Goal: Task Accomplishment & Management: Complete application form

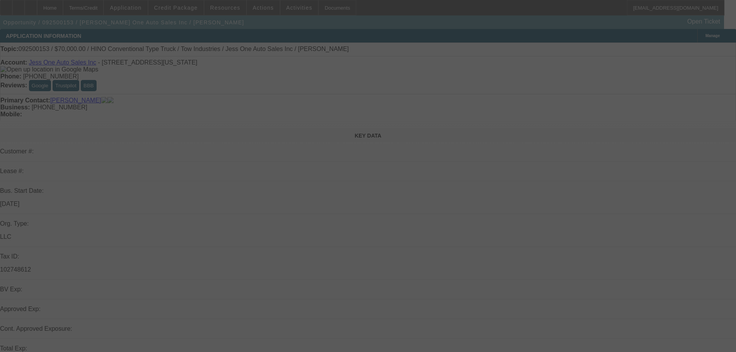
scroll to position [309, 0]
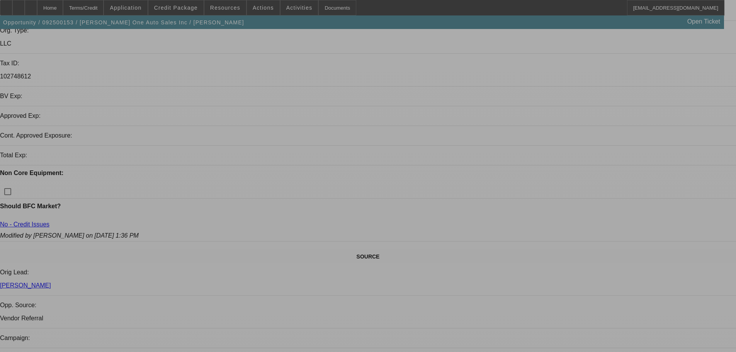
select select "0"
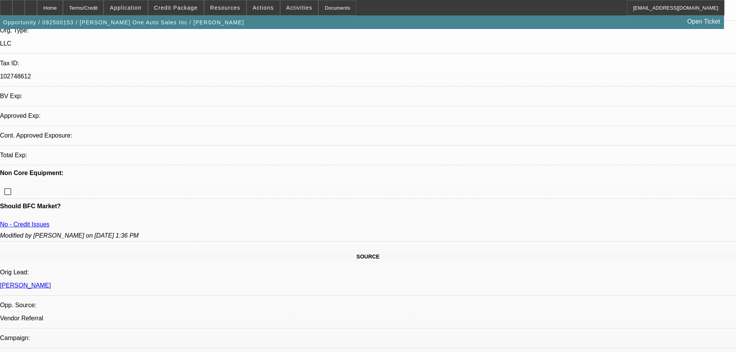
select select "2"
select select "0.1"
select select "4"
select select "0.2"
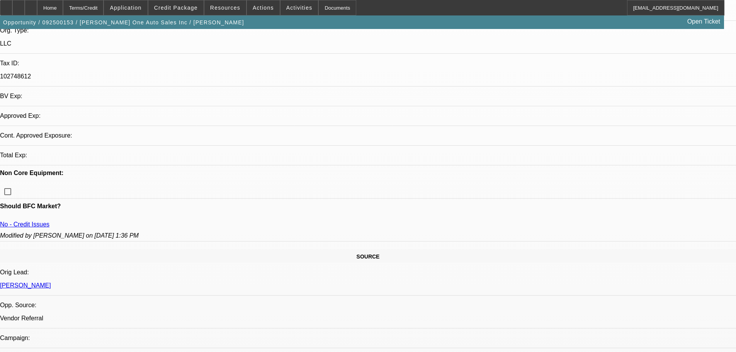
select select "2"
select select "0.1"
select select "4"
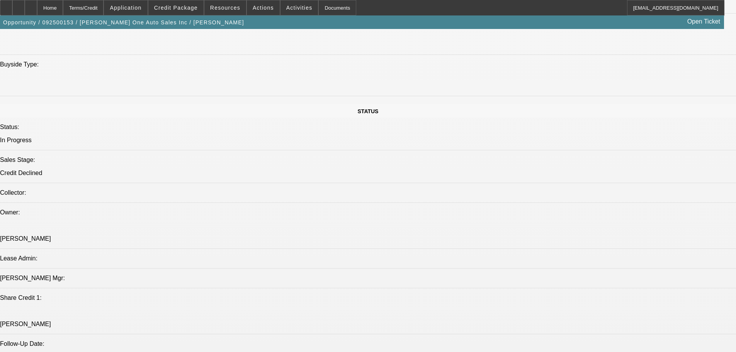
scroll to position [778, 0]
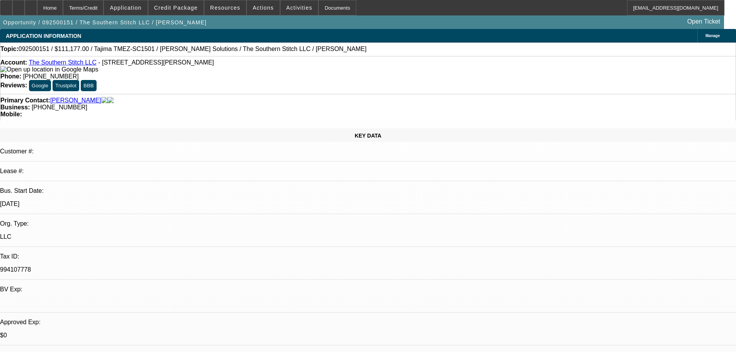
select select "0.2"
select select "2"
select select "0.1"
select select "4"
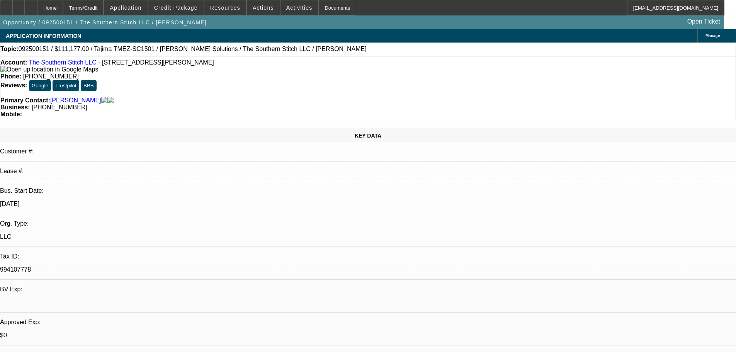
select select "0.2"
select select "2"
select select "0"
select select "6"
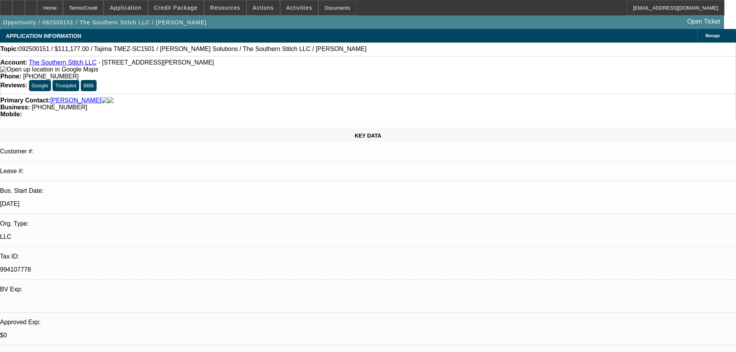
select select "0.1"
select select "2"
select select "0.1"
select select "4"
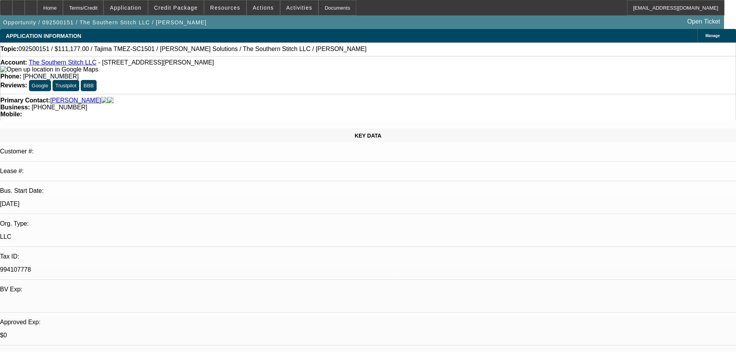
select select "0.1"
select select "2"
select select "0"
select select "6"
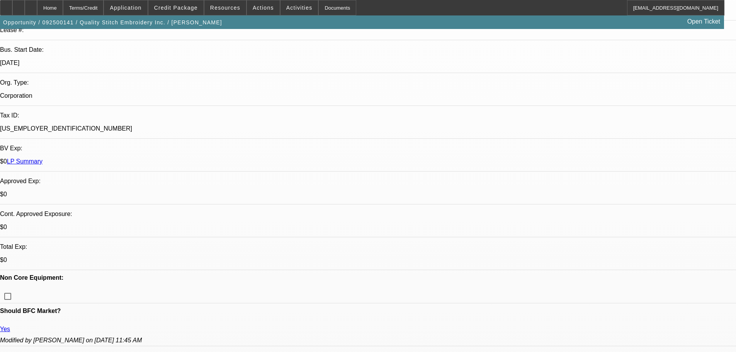
select select "0"
select select "2"
select select "0"
select select "2"
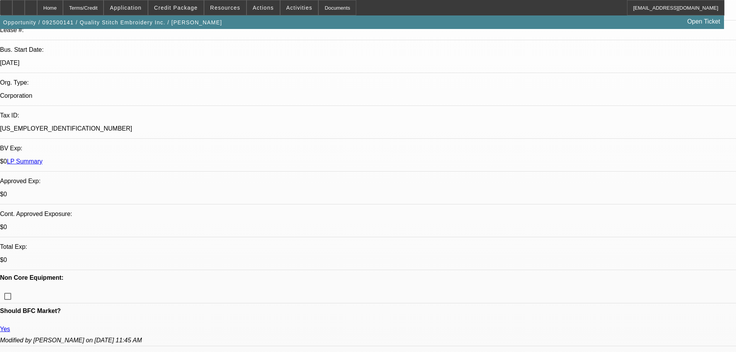
select select "0"
select select "2"
select select "0"
select select "2"
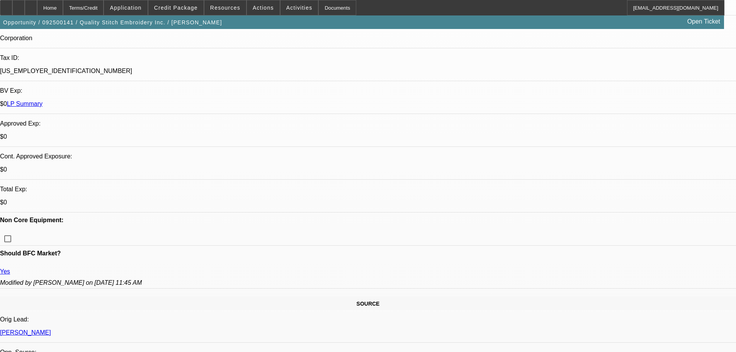
scroll to position [309, 0]
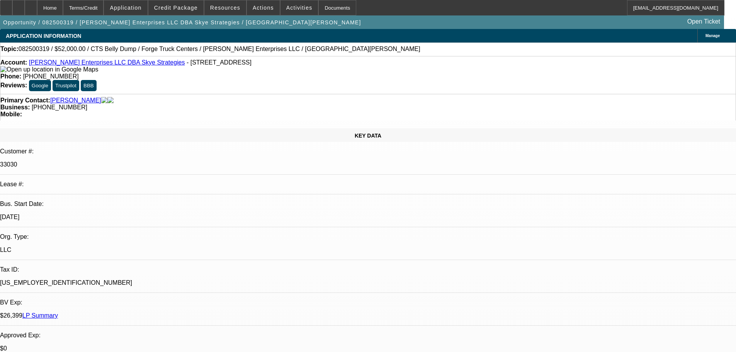
select select "0"
select select "2"
select select "0"
select select "6"
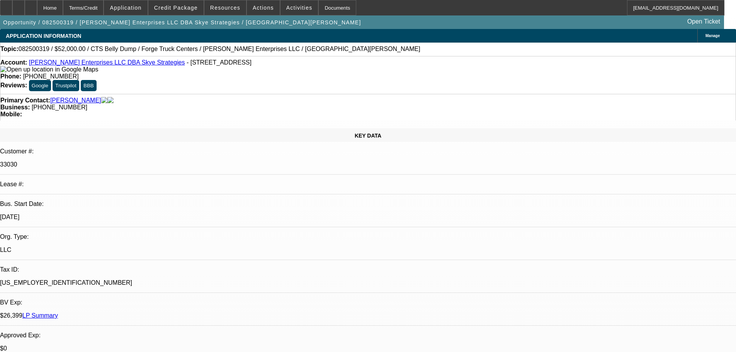
select select "0.2"
select select "2"
select select "0"
select select "6"
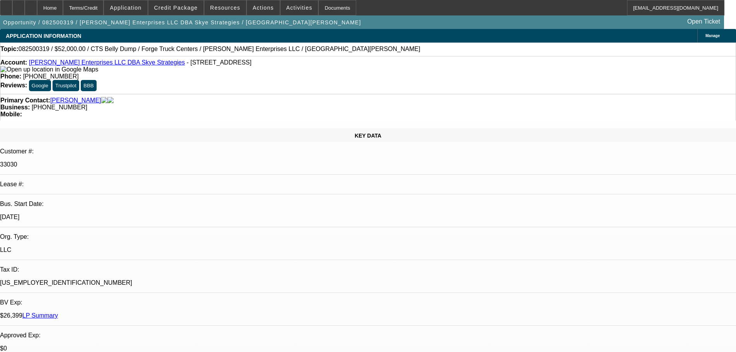
select select "0"
select select "2"
select select "0"
select select "6"
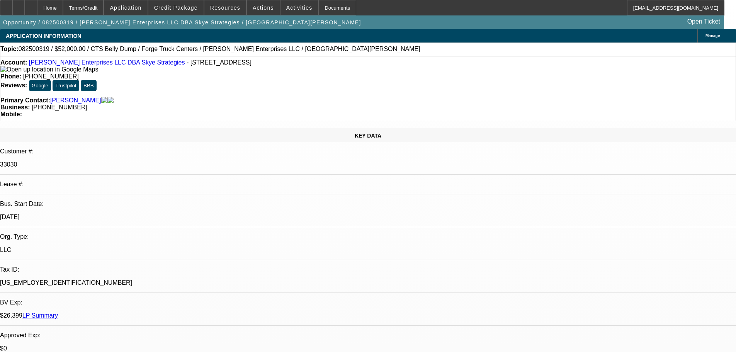
select select "0"
select select "6"
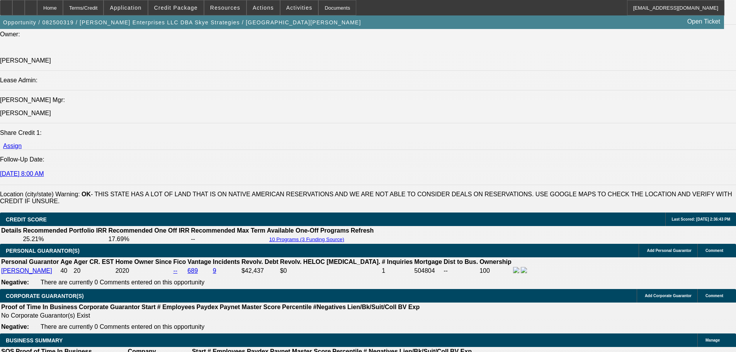
scroll to position [965, 0]
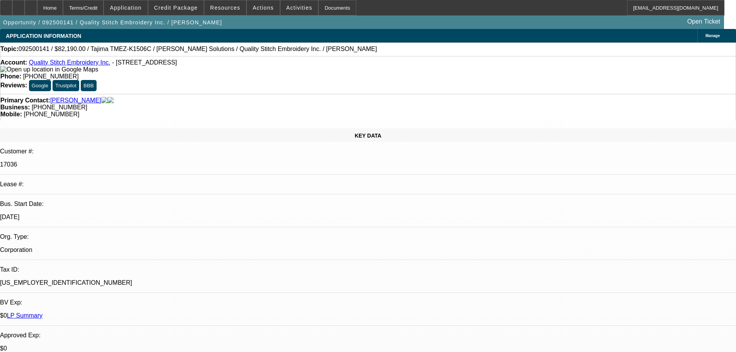
select select "0"
select select "2"
select select "0"
select select "2"
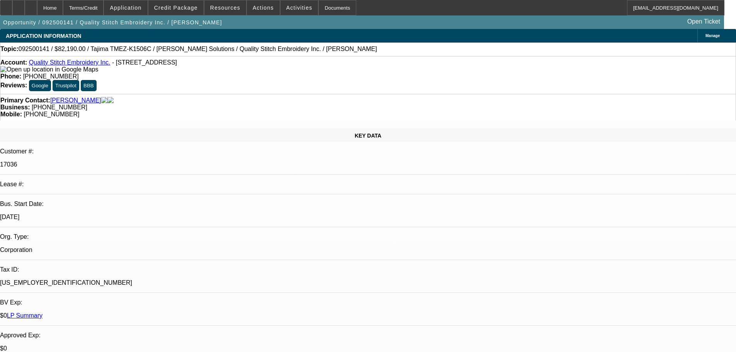
select select "0"
select select "2"
select select "0"
select select "2"
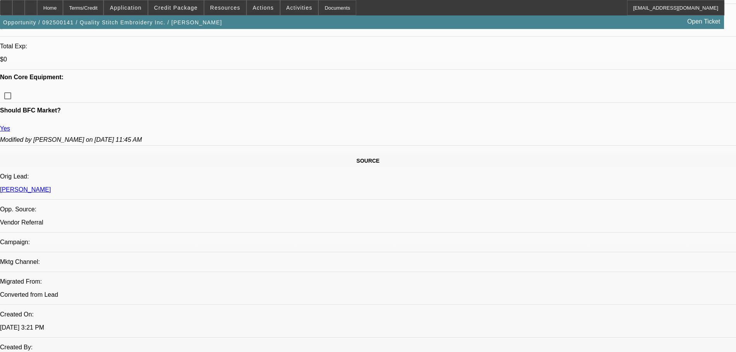
scroll to position [425, 0]
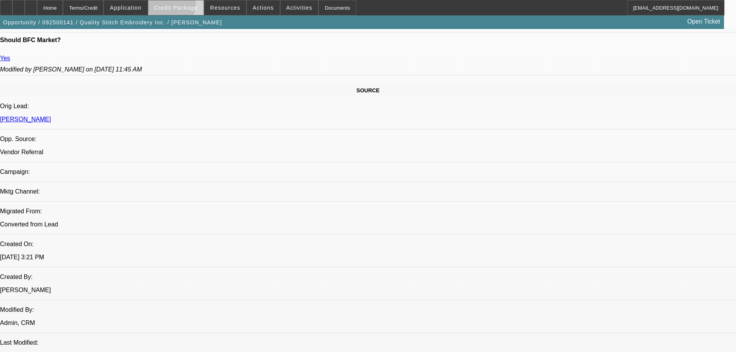
click at [184, 7] on span "Credit Package" at bounding box center [176, 8] width 44 height 6
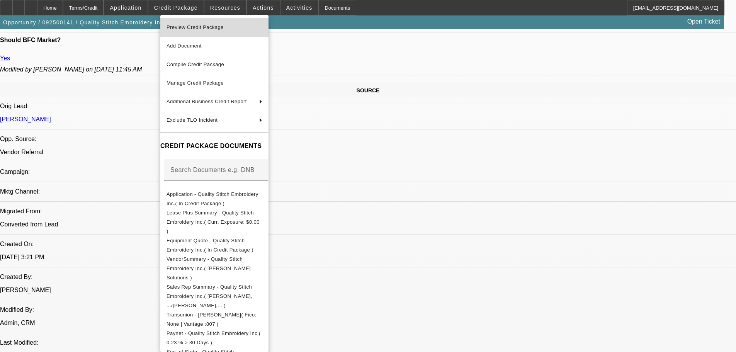
click at [190, 25] on span "Preview Credit Package" at bounding box center [194, 27] width 57 height 6
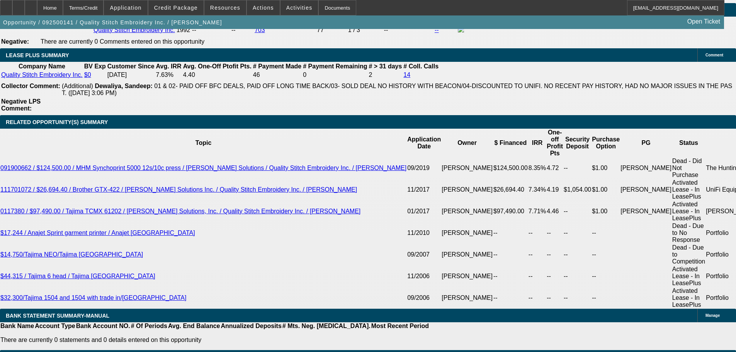
scroll to position [1043, 0]
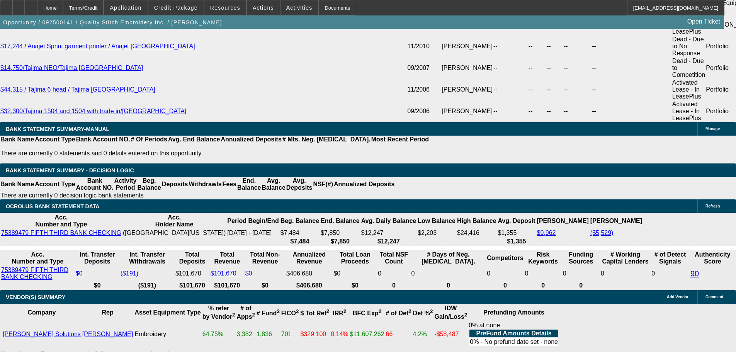
scroll to position [1506, 0]
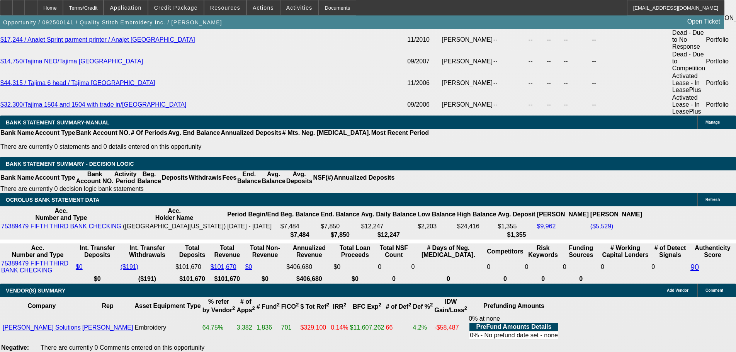
select select "3"
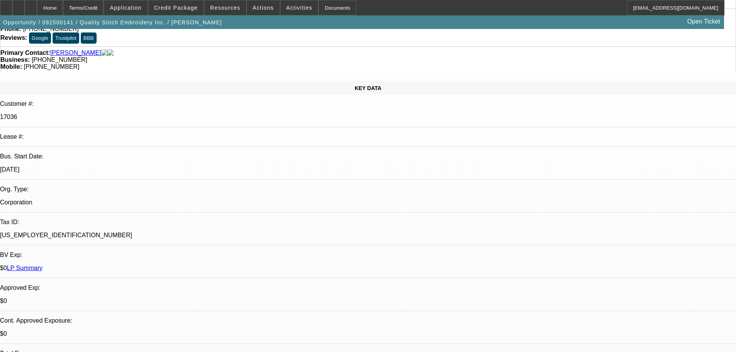
scroll to position [154, 0]
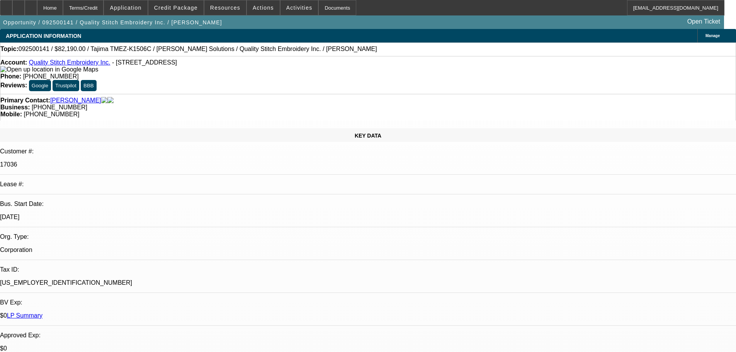
scroll to position [116, 0]
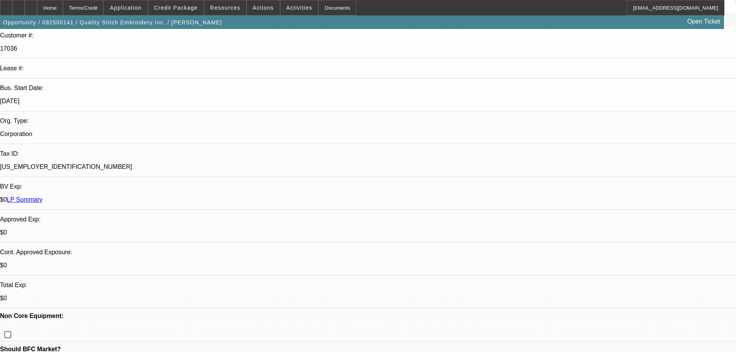
type textarea "DECENT PAY ON PRIOR DEALS, OWNS HOME, MOST REV ACCTS CLOSED , AVG DEPOSITS FOR …"
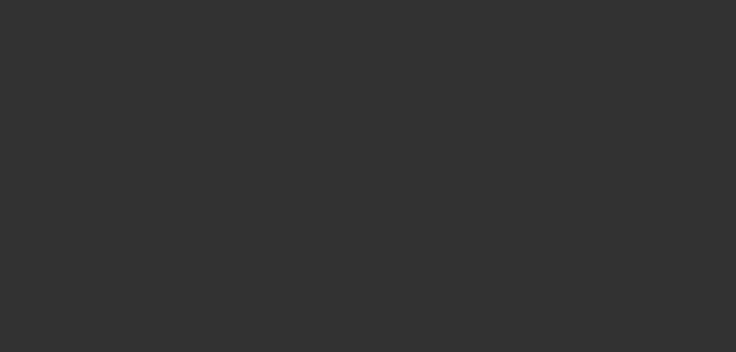
scroll to position [0, 0]
select select "0"
select select "2"
select select "0"
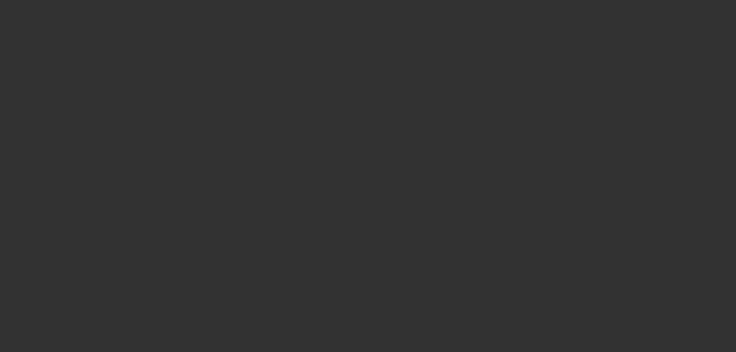
select select "2"
select select "0"
select select "2"
select select "0"
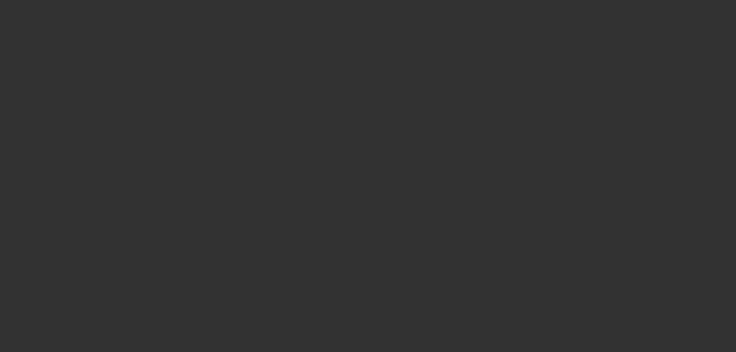
select select "2"
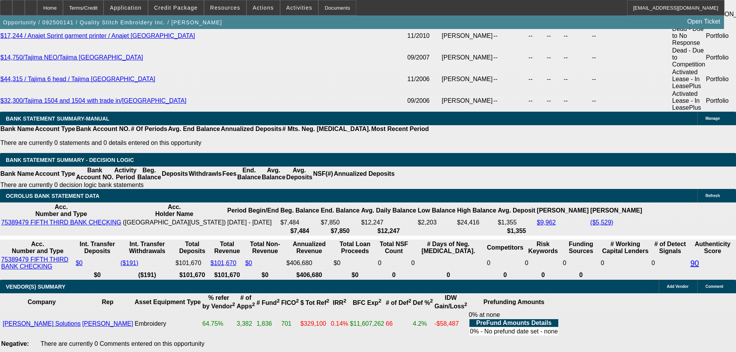
scroll to position [1540, 0]
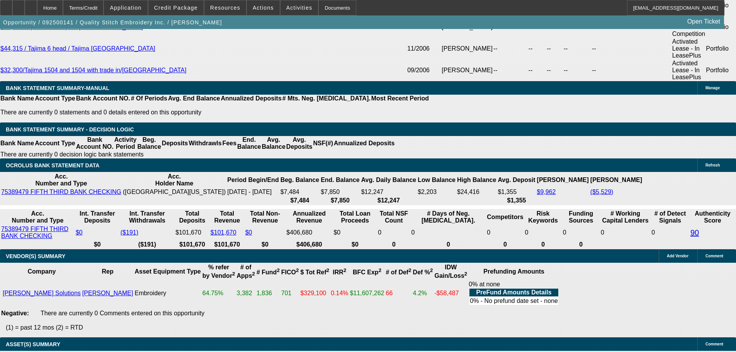
select select "3"
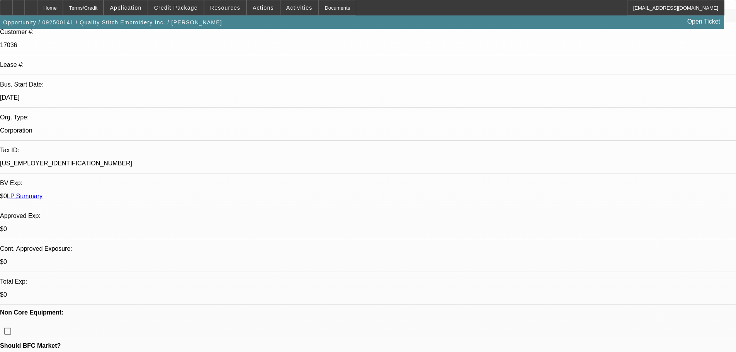
scroll to position [270, 0]
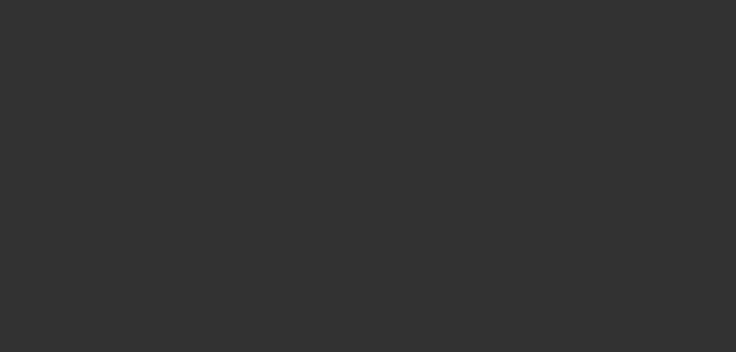
scroll to position [0, 0]
select select "0"
select select "2"
select select "0"
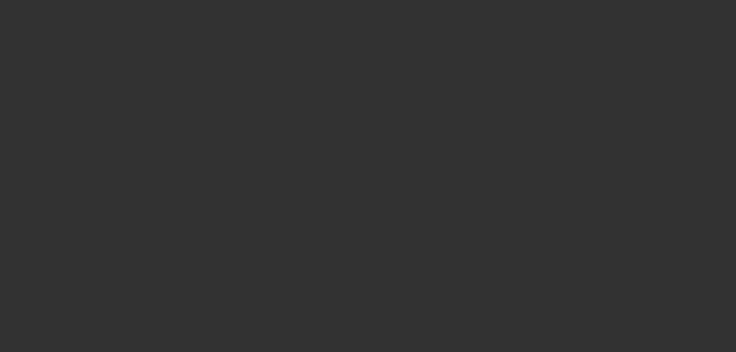
select select "2"
select select "0"
select select "2"
select select "0"
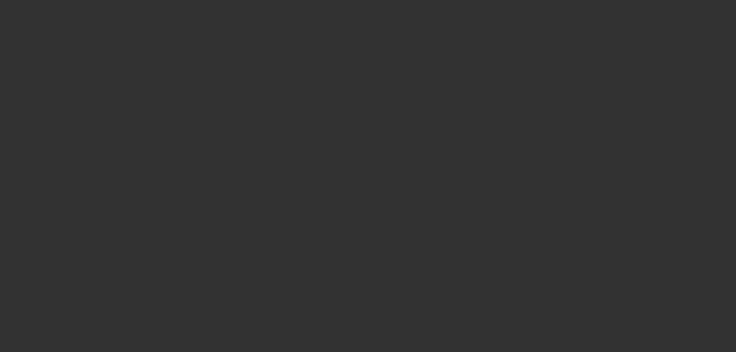
select select "2"
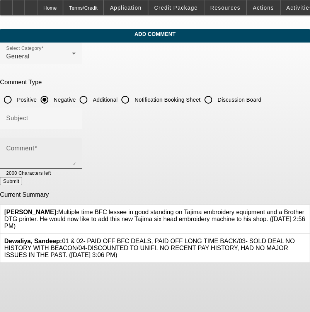
click at [76, 152] on textarea "Comment" at bounding box center [41, 156] width 70 height 19
type textarea "7"
click at [76, 142] on div "Comment 72 MOS - LOW RATE," at bounding box center [41, 152] width 70 height 31
click at [76, 153] on textarea "72 MOS - LOW RATE, 4K AIR," at bounding box center [41, 156] width 70 height 19
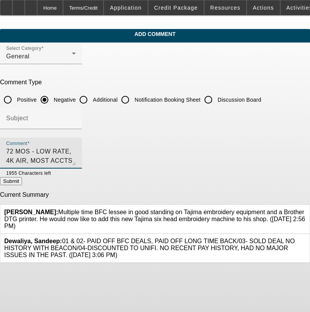
click at [76, 151] on textarea "72 MOS - LOW RATE, 4K AIR, MOST ACCTS CLOSED," at bounding box center [41, 156] width 70 height 19
click at [76, 149] on textarea "72 MOS - LOW RATE, 4K AIR, MOST ACCTS CLOSED, NUMEOUR 1-30 ON PAYNET - NO RECEN…" at bounding box center [41, 156] width 70 height 19
click at [47, 159] on textarea "72 MOS - LOW RATE, 4K AIR, MOST ACCTS CLOSED, NUMEOUR 1-30 ON PAYNET - NO RECEN…" at bounding box center [41, 156] width 70 height 19
click at [76, 160] on textarea "72 MOS - LOW RATE, 4K AIR, MOST ACCTS CLOSED, NUMEOUR 1-30 ON PAYNET - NO RECEN…" at bounding box center [41, 156] width 70 height 19
type textarea "72 MOS - LOW RATE, 4K AIR, MOST ACCTS CLOSED, NUMEOUR 1-30 ON PAYNET - NO RECEN…"
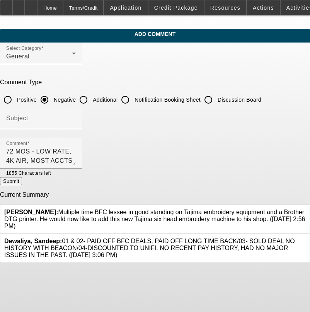
click at [22, 180] on button "Submit" at bounding box center [11, 181] width 22 height 8
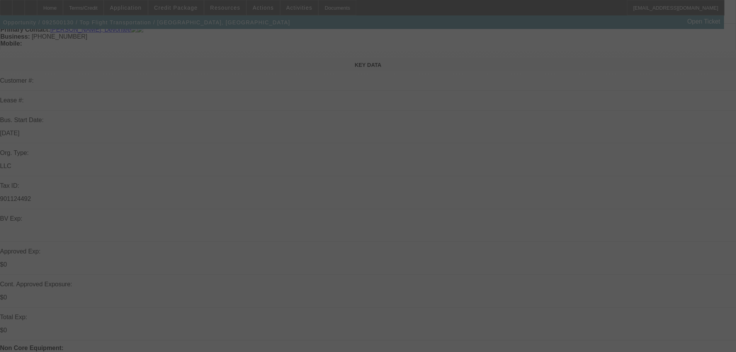
scroll to position [77, 0]
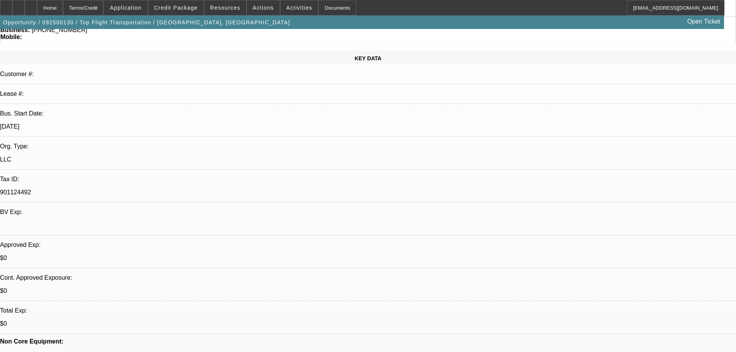
select select "0"
select select "3"
select select "0"
select select "6"
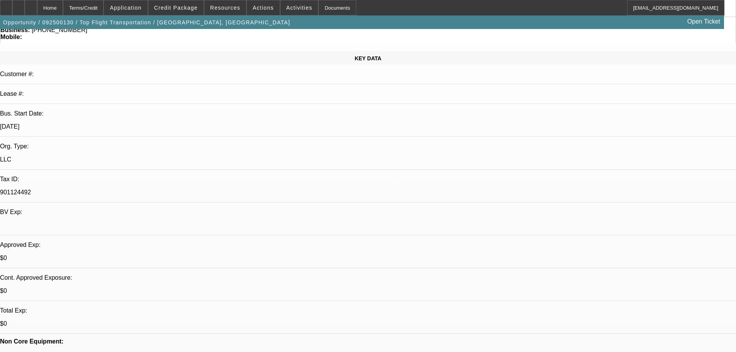
select select "0"
select select "3"
select select "0"
select select "6"
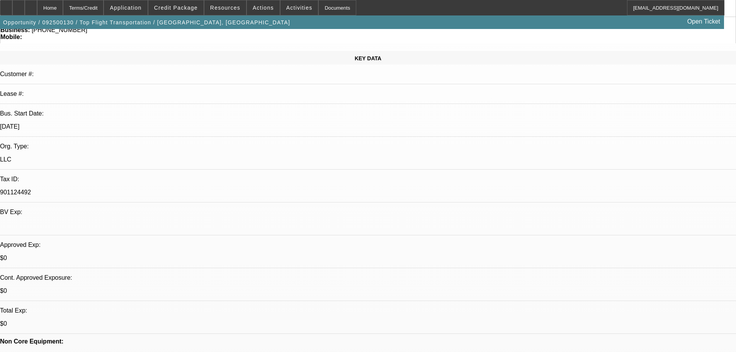
select select "0"
select select "3"
select select "0"
select select "6"
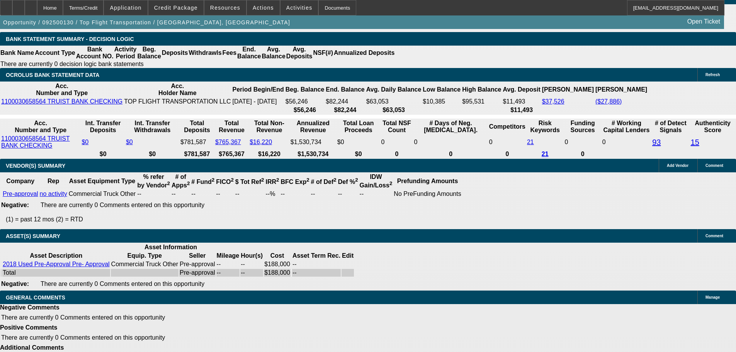
scroll to position [131, 0]
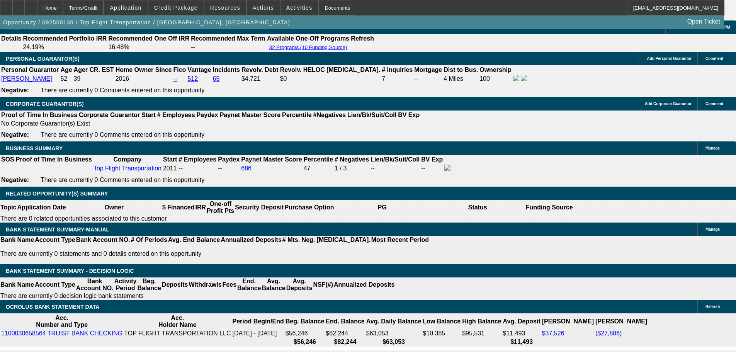
scroll to position [15, 0]
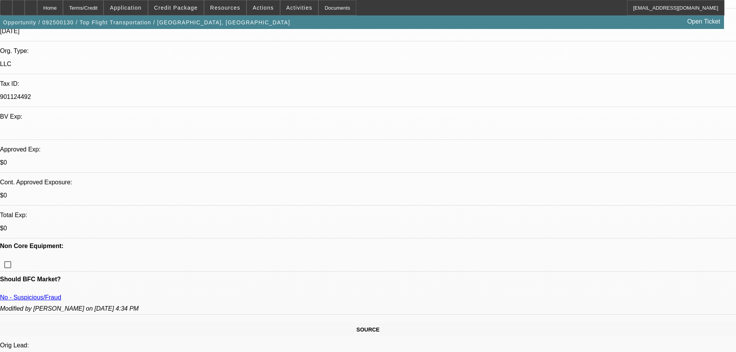
scroll to position [232, 0]
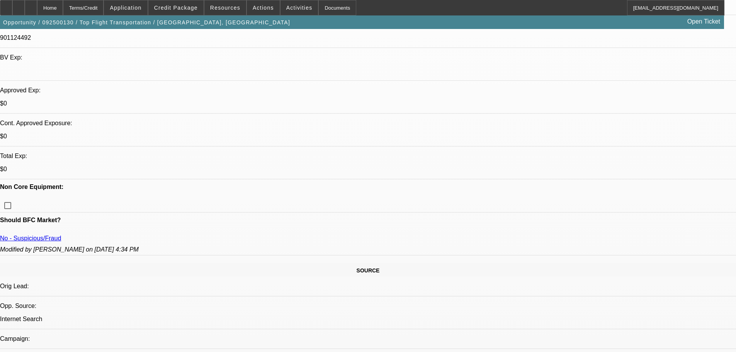
click at [171, 8] on span "Credit Package" at bounding box center [176, 8] width 44 height 6
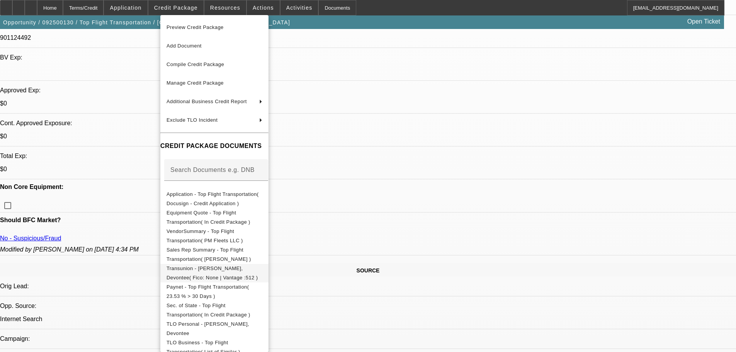
click at [201, 269] on span "Transunion - [PERSON_NAME], Devontee( Fico: None | Vantage :512 )" at bounding box center [211, 272] width 91 height 15
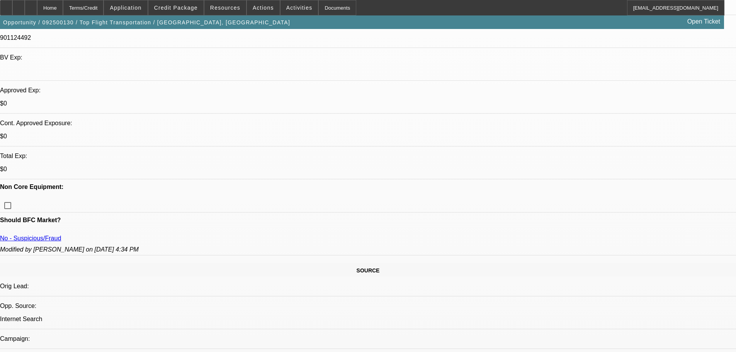
click at [175, 8] on span "Credit Package" at bounding box center [176, 8] width 44 height 6
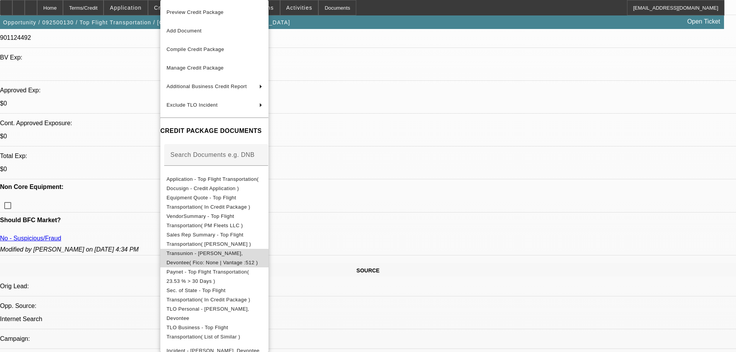
click at [205, 256] on span "Transunion - [PERSON_NAME], Devontee( Fico: None | Vantage :512 )" at bounding box center [211, 257] width 91 height 15
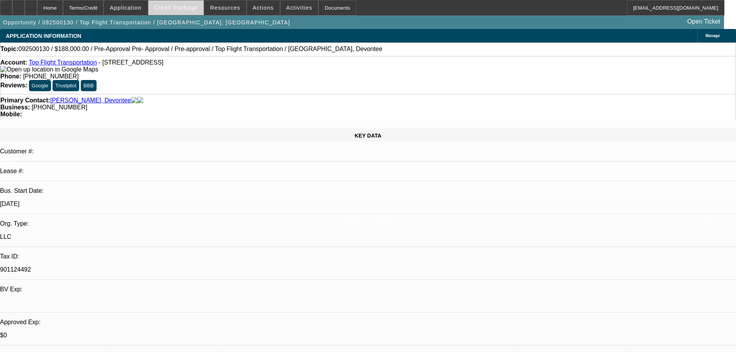
select select "0"
select select "3"
select select "0"
select select "6"
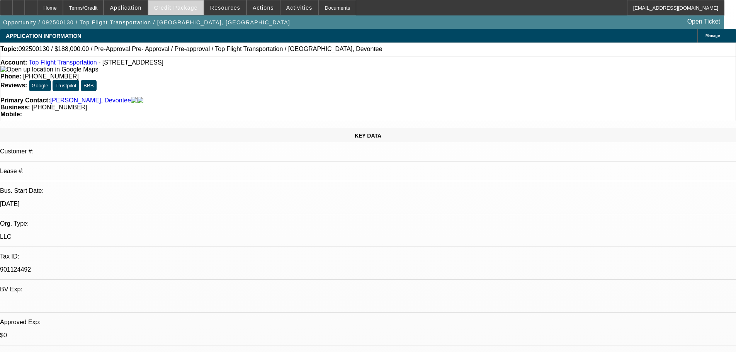
select select "0"
select select "3"
select select "0"
select select "6"
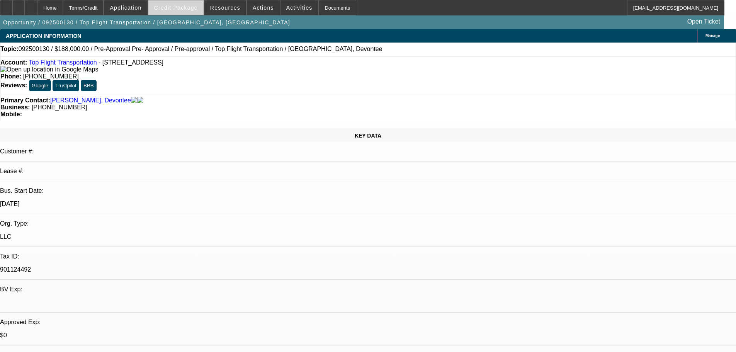
select select "0"
select select "3"
select select "0"
select select "6"
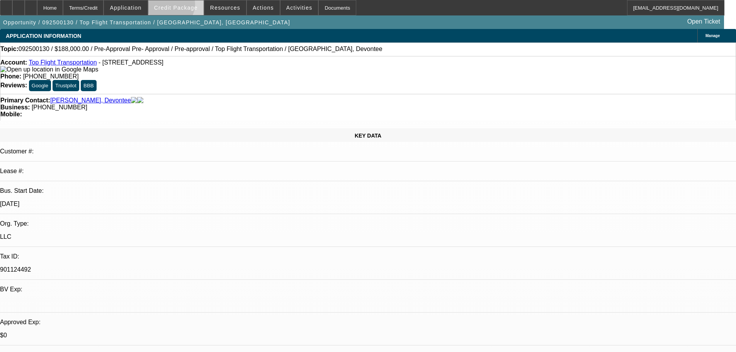
click at [183, 6] on span "Credit Package" at bounding box center [176, 8] width 44 height 6
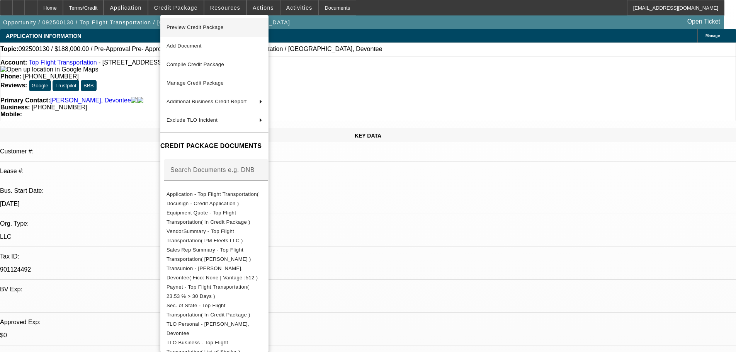
click at [187, 27] on span "Preview Credit Package" at bounding box center [194, 27] width 57 height 6
